Goal: Information Seeking & Learning: Learn about a topic

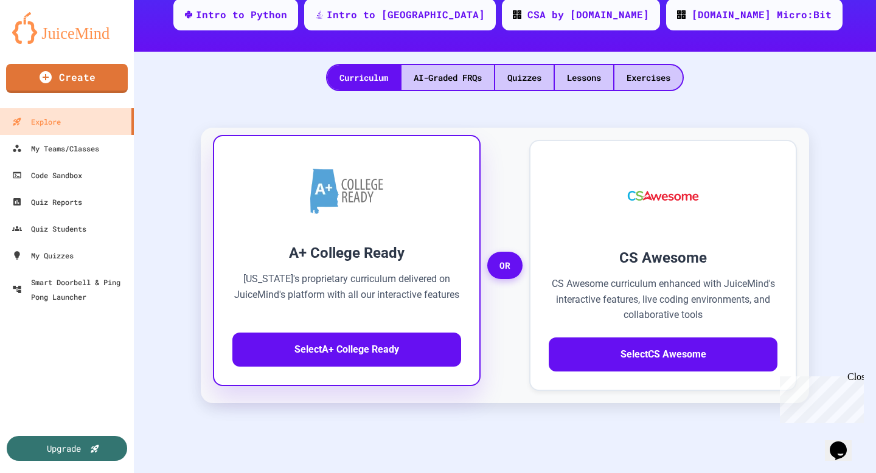
scroll to position [225, 0]
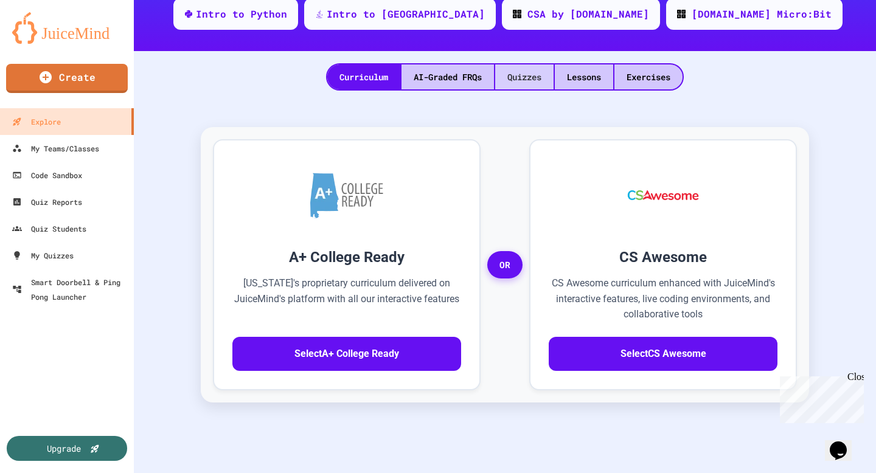
click at [532, 87] on div "Quizzes" at bounding box center [524, 76] width 58 height 25
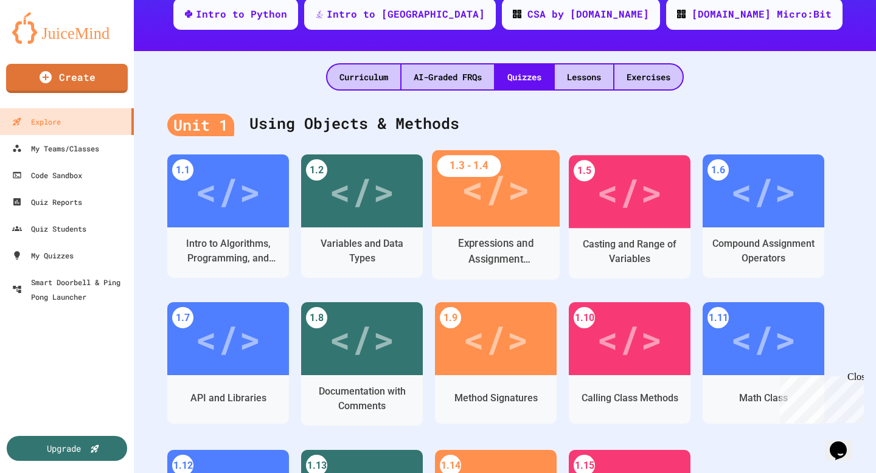
click at [531, 199] on div "</>" at bounding box center [496, 188] width 128 height 77
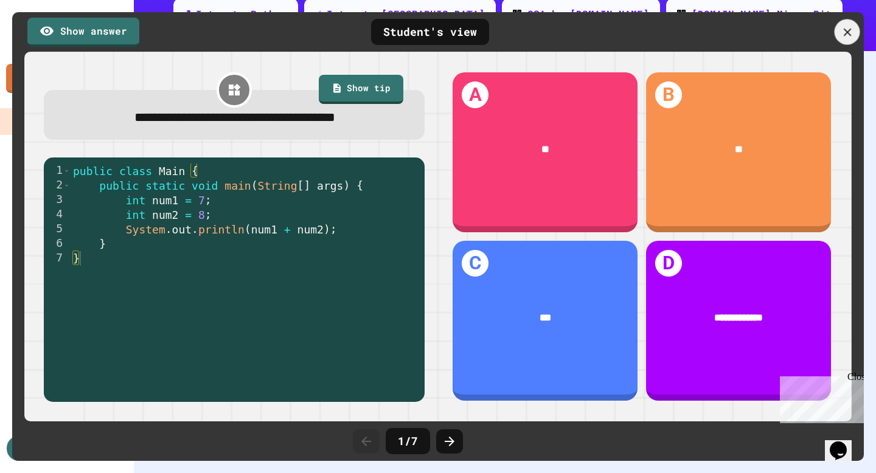
click at [845, 26] on icon at bounding box center [846, 32] width 13 height 13
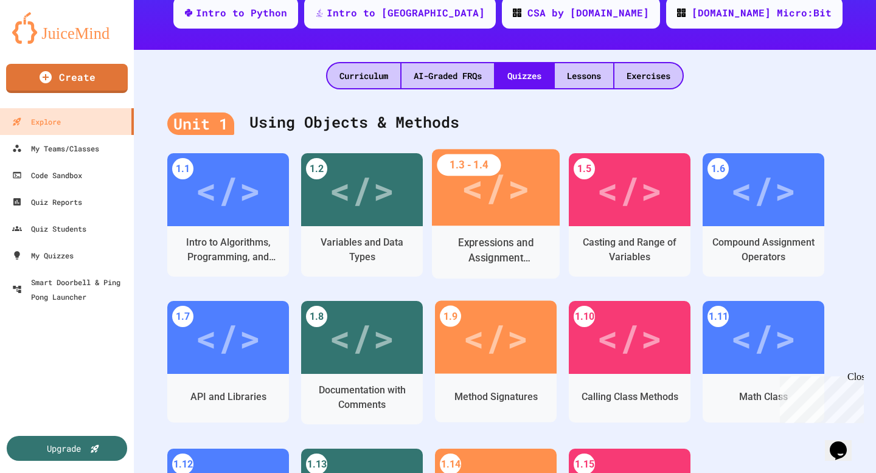
scroll to position [225, 0]
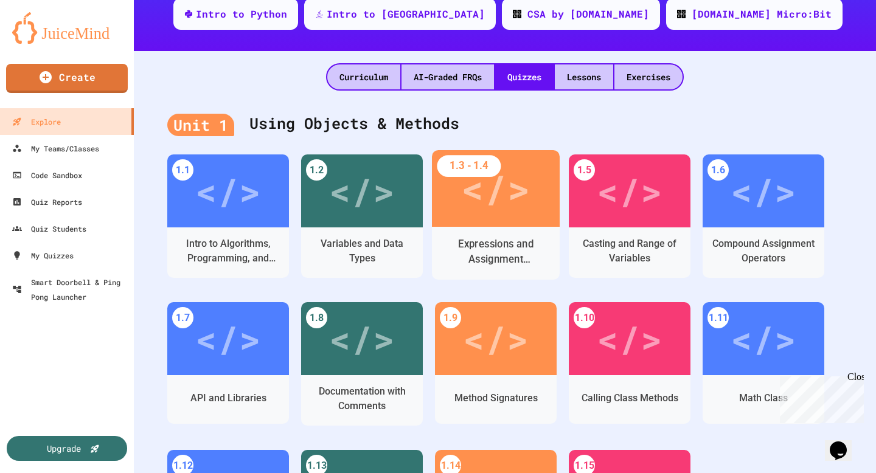
click at [510, 232] on div "Expressions and Assignment Statements" at bounding box center [496, 253] width 128 height 53
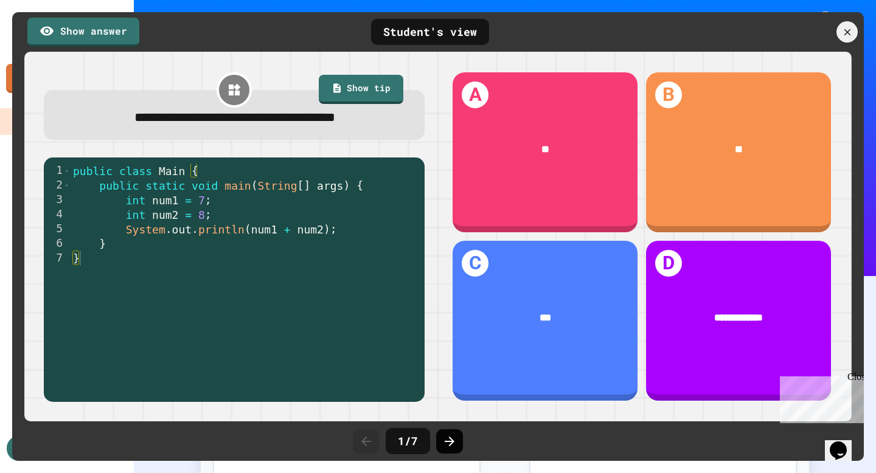
click at [455, 445] on icon at bounding box center [449, 441] width 15 height 15
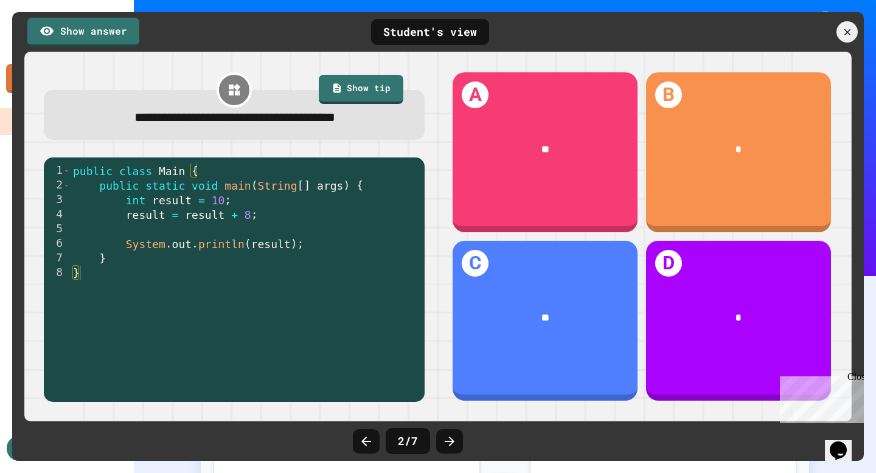
click at [455, 445] on icon at bounding box center [449, 441] width 15 height 15
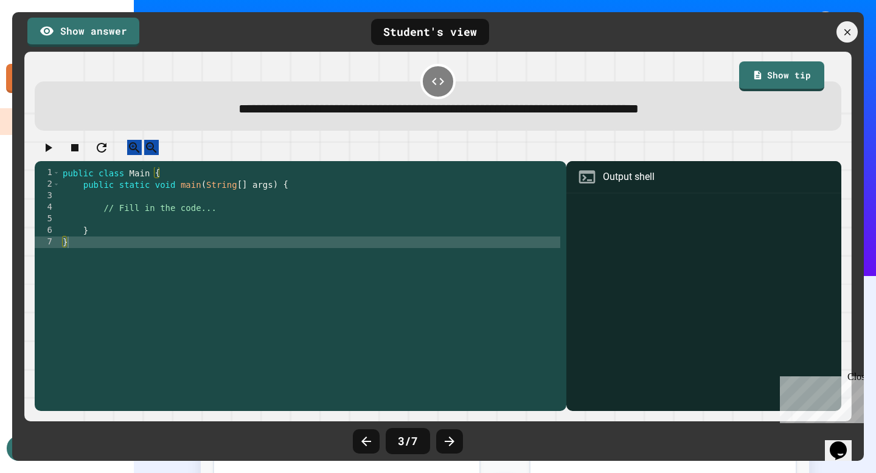
click at [455, 445] on icon at bounding box center [449, 441] width 15 height 15
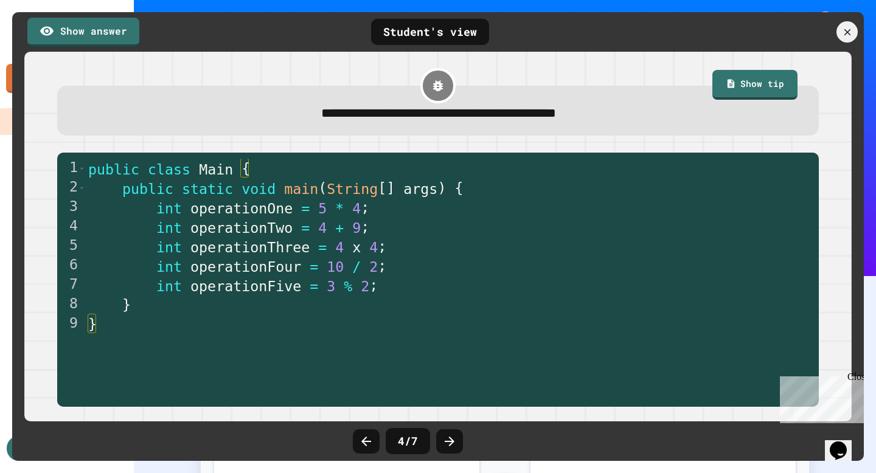
click at [455, 445] on icon at bounding box center [449, 441] width 15 height 15
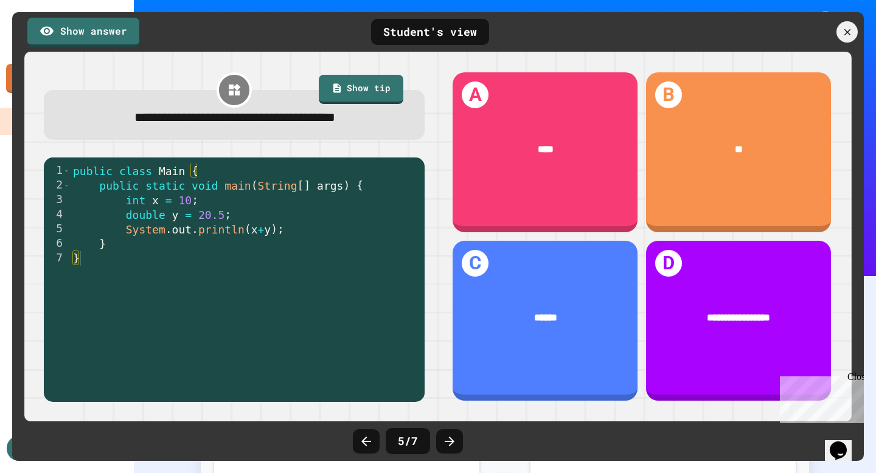
click at [455, 445] on icon at bounding box center [449, 441] width 15 height 15
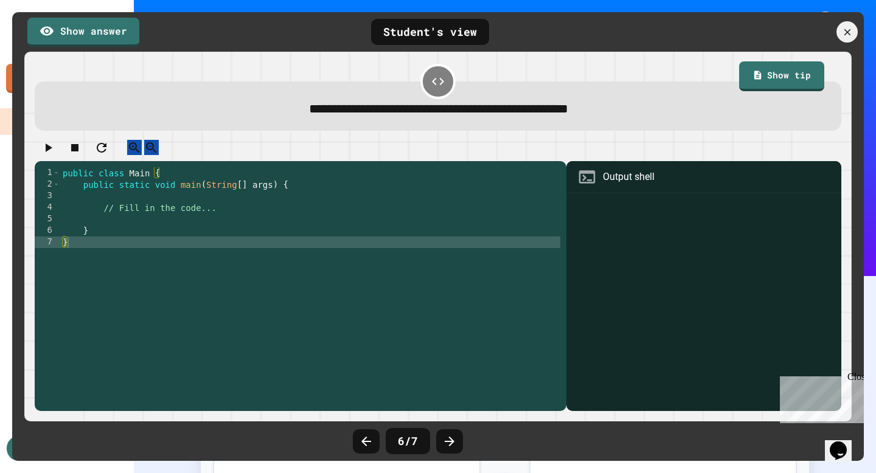
click at [455, 445] on icon at bounding box center [449, 441] width 15 height 15
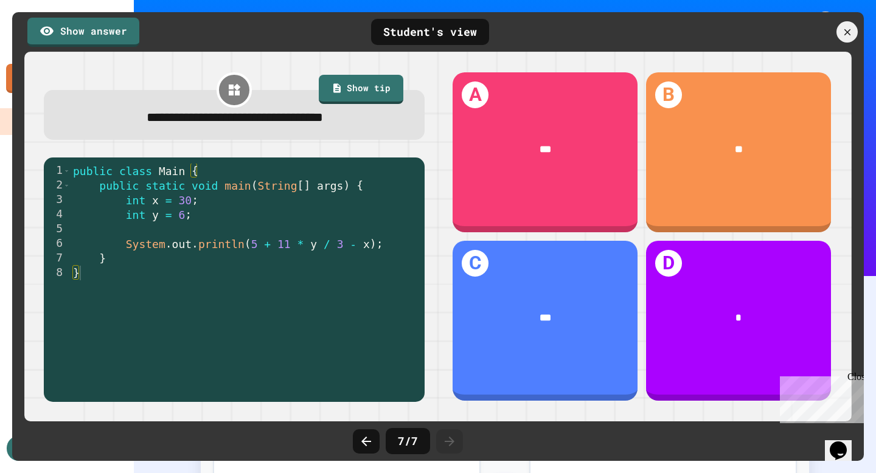
click at [455, 445] on icon at bounding box center [449, 441] width 15 height 15
click at [855, 32] on div at bounding box center [847, 32] width 26 height 26
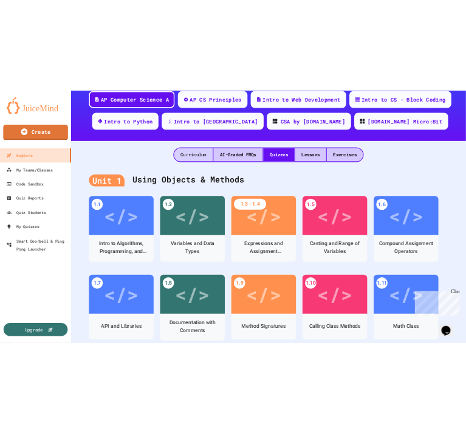
scroll to position [252, 0]
